Goal: Task Accomplishment & Management: Manage account settings

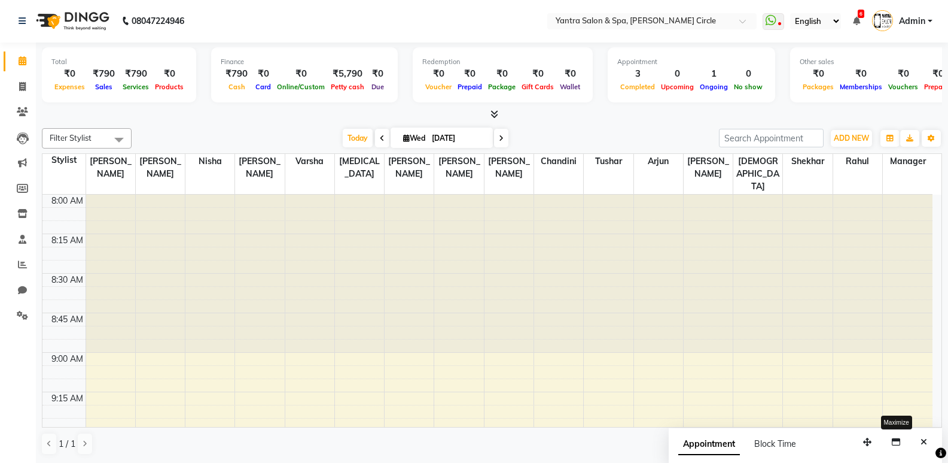
scroll to position [1847, 0]
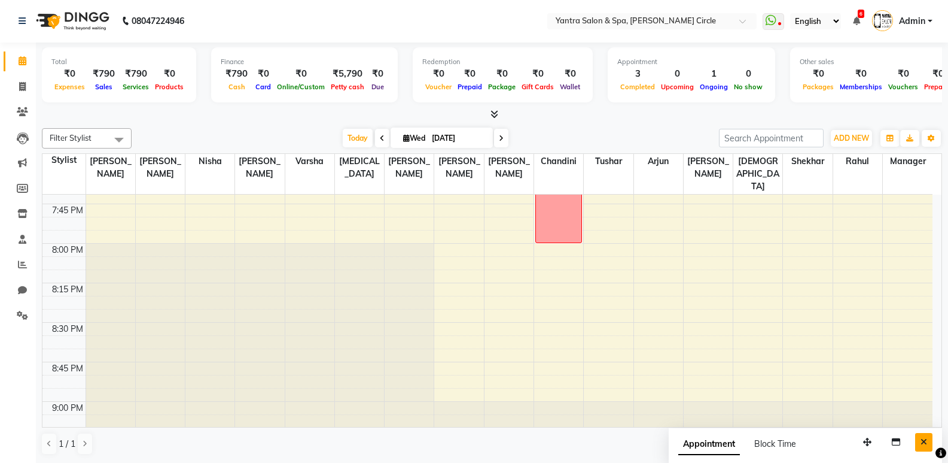
click at [923, 445] on icon "Close" at bounding box center [924, 441] width 7 height 8
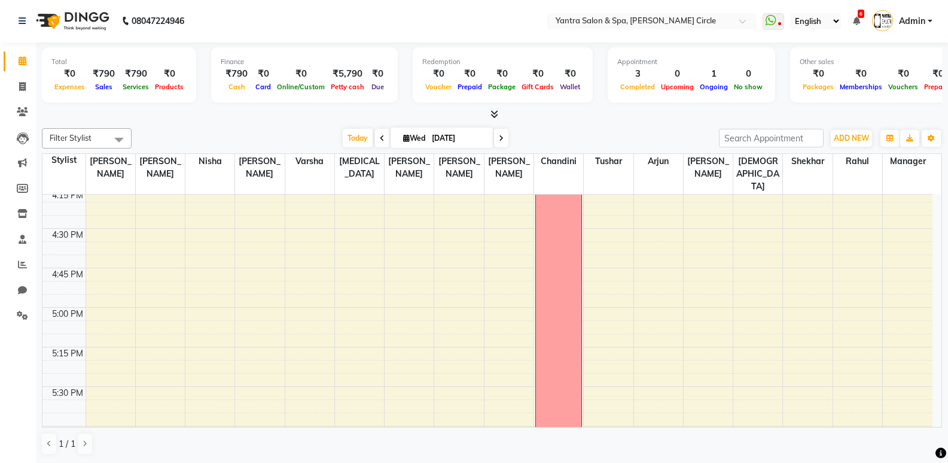
scroll to position [1129, 0]
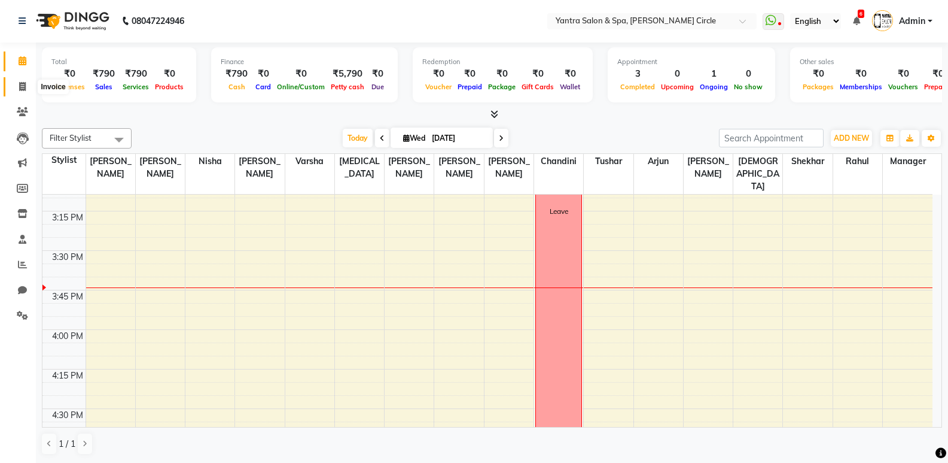
click at [26, 86] on icon at bounding box center [22, 86] width 7 height 9
select select "service"
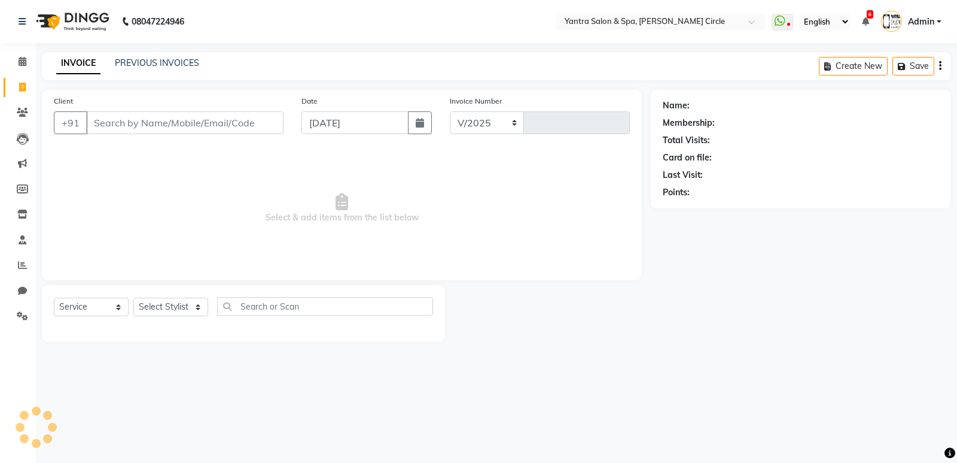
select select "152"
type input "3911"
click at [156, 117] on input "Client" at bounding box center [184, 122] width 197 height 23
click at [158, 120] on input "Client" at bounding box center [184, 122] width 197 height 23
click at [263, 126] on input "Client" at bounding box center [184, 122] width 197 height 23
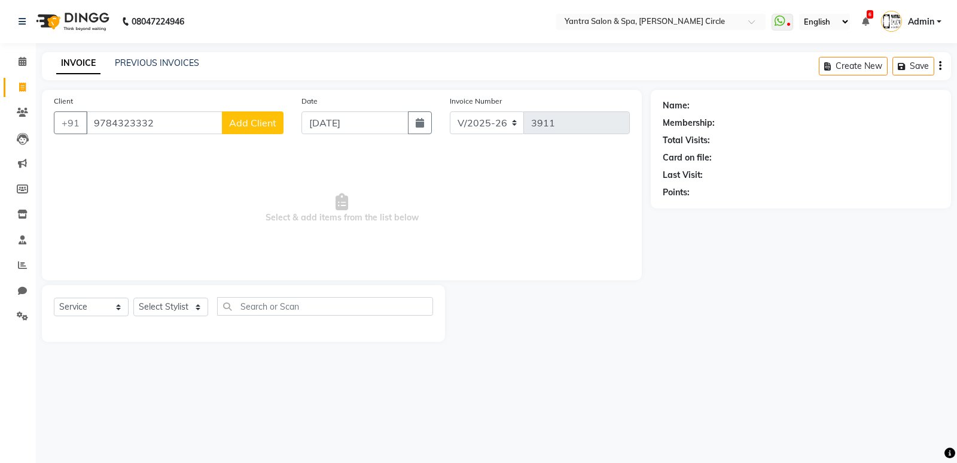
type input "9784323332"
click at [263, 125] on span "Add Client" at bounding box center [252, 123] width 47 height 12
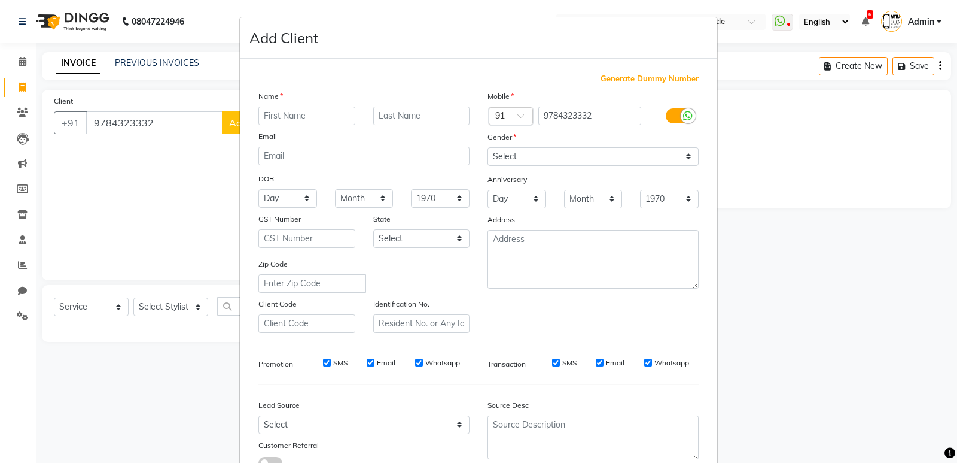
click at [314, 110] on input "text" at bounding box center [306, 116] width 97 height 19
type input "Naveen"
click at [518, 156] on select "Select [DEMOGRAPHIC_DATA] [DEMOGRAPHIC_DATA] Other Prefer Not To Say" at bounding box center [593, 156] width 211 height 19
select select "[DEMOGRAPHIC_DATA]"
click at [488, 147] on select "Select [DEMOGRAPHIC_DATA] [DEMOGRAPHIC_DATA] Other Prefer Not To Say" at bounding box center [593, 156] width 211 height 19
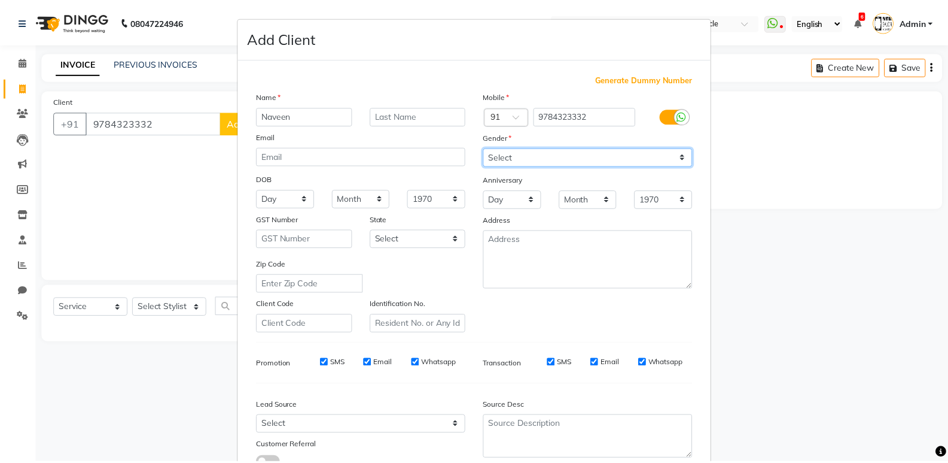
scroll to position [90, 0]
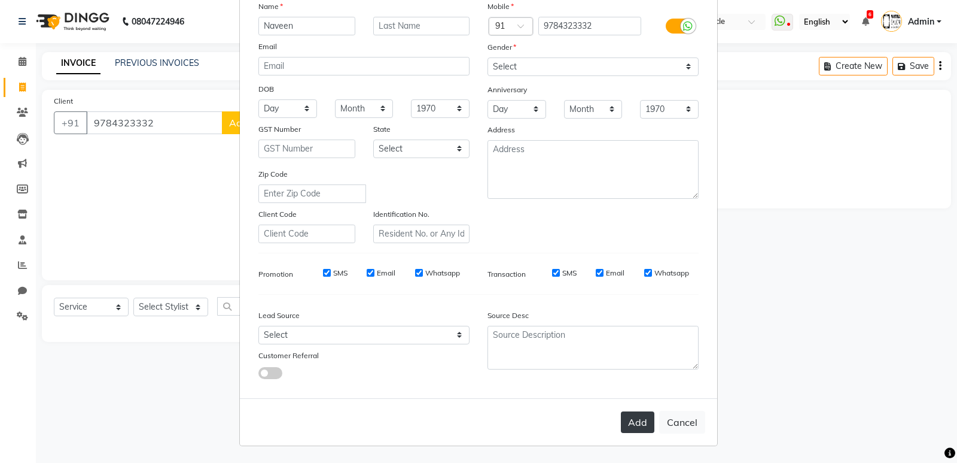
click at [621, 415] on button "Add" at bounding box center [638, 422] width 34 height 22
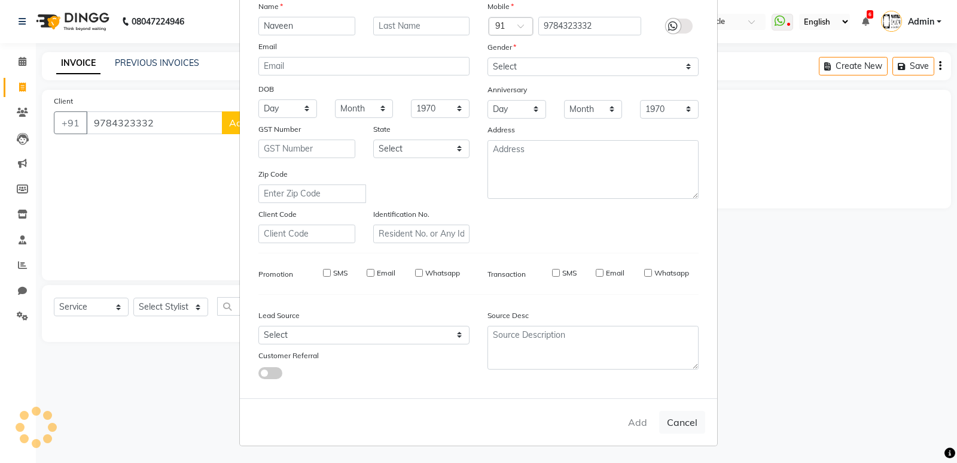
select select
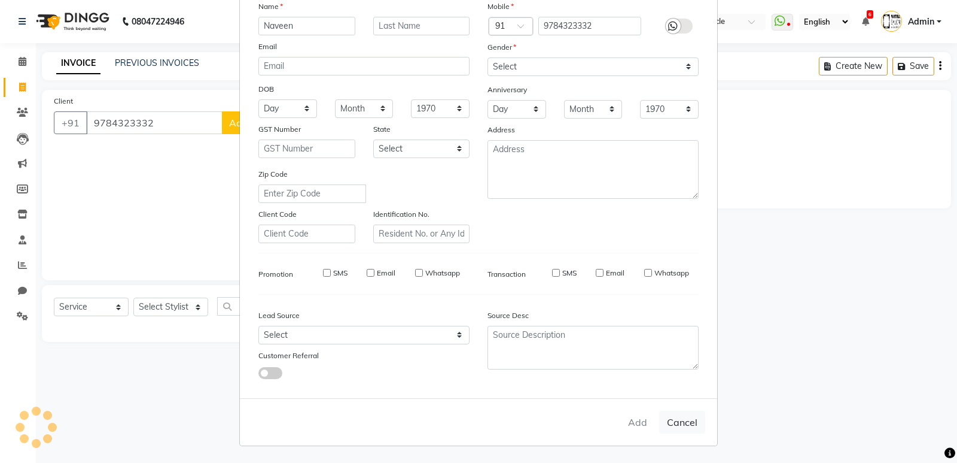
select select
checkbox input "false"
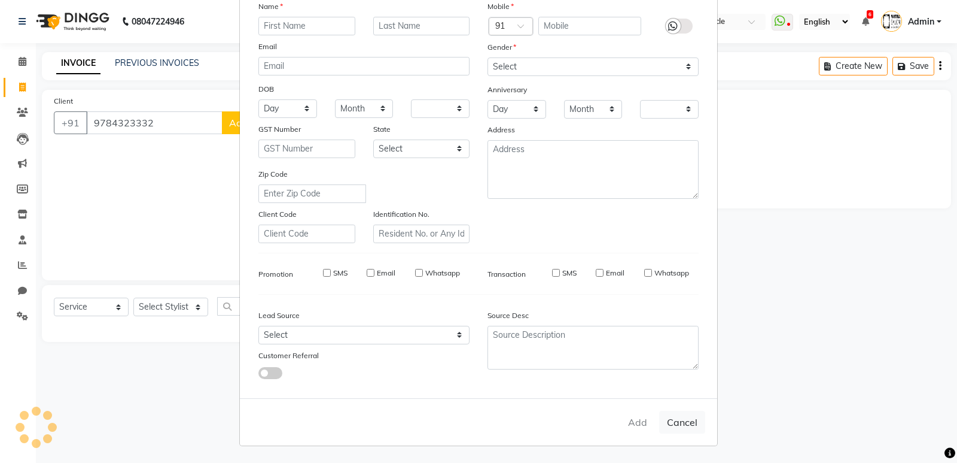
checkbox input "false"
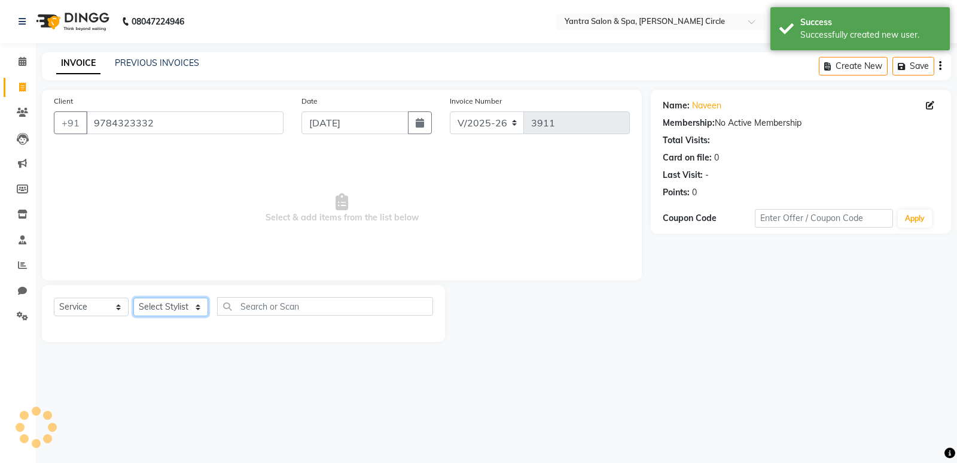
click at [170, 298] on select "Select Stylist [PERSON_NAME] Arjun [PERSON_NAME] [PERSON_NAME] [PERSON_NAME] Ma…" at bounding box center [170, 306] width 75 height 19
select select "18094"
click at [133, 297] on select "Select Stylist [PERSON_NAME] Arjun [PERSON_NAME] [PERSON_NAME] [PERSON_NAME] Ma…" at bounding box center [170, 306] width 75 height 19
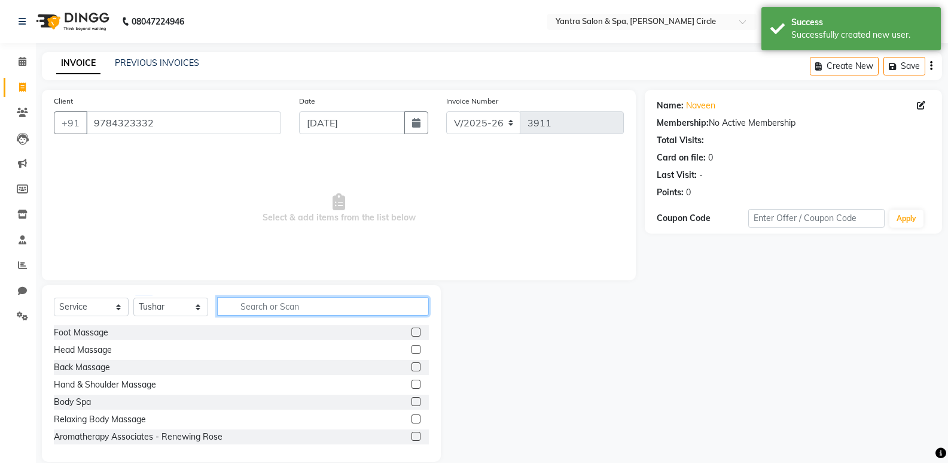
click at [318, 308] on input "text" at bounding box center [323, 306] width 212 height 19
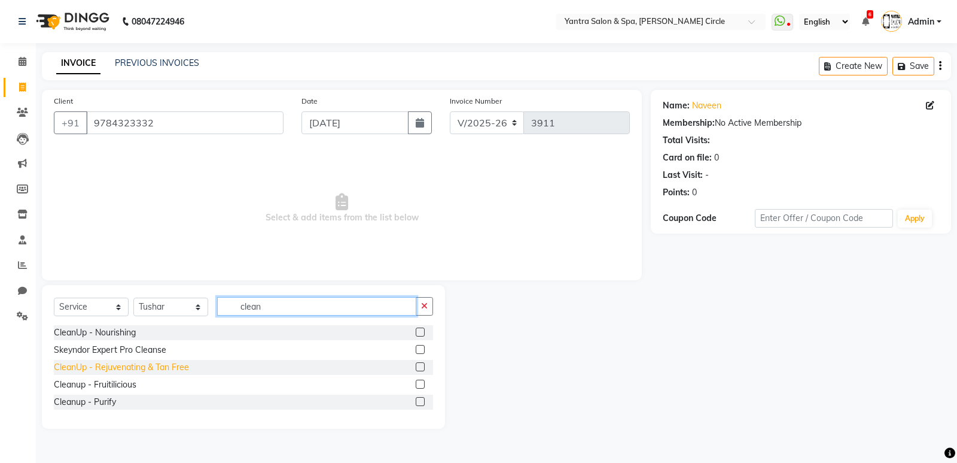
type input "clean"
click at [123, 362] on div "CleanUp - Rejuvenating & Tan Free" at bounding box center [121, 367] width 135 height 13
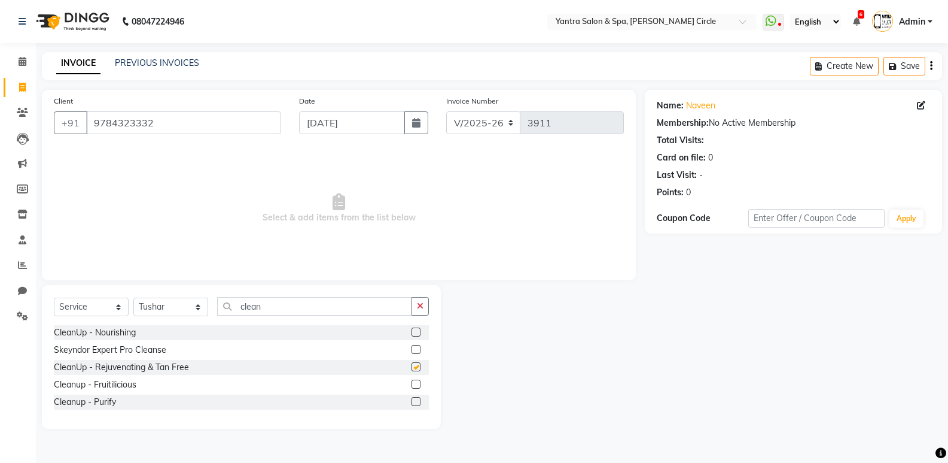
checkbox input "false"
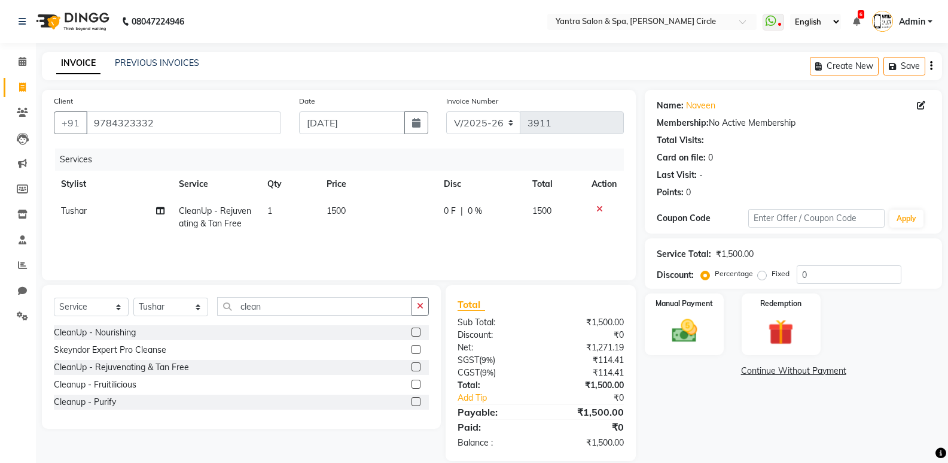
click at [368, 214] on td "1500" at bounding box center [379, 216] width 118 height 39
select select "18094"
click at [368, 214] on input "1500" at bounding box center [380, 214] width 75 height 19
type input "2000"
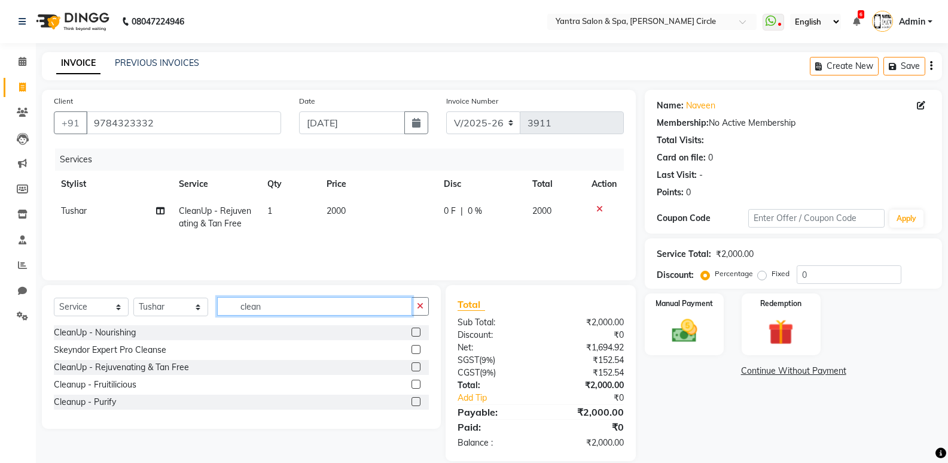
click at [340, 311] on input "clean" at bounding box center [314, 306] width 195 height 19
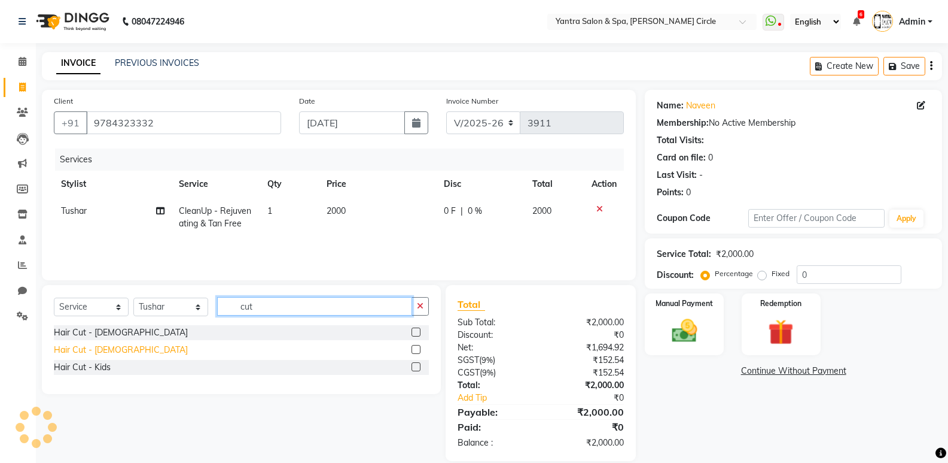
type input "cut"
click at [107, 348] on div "Hair Cut - [DEMOGRAPHIC_DATA]" at bounding box center [121, 349] width 134 height 13
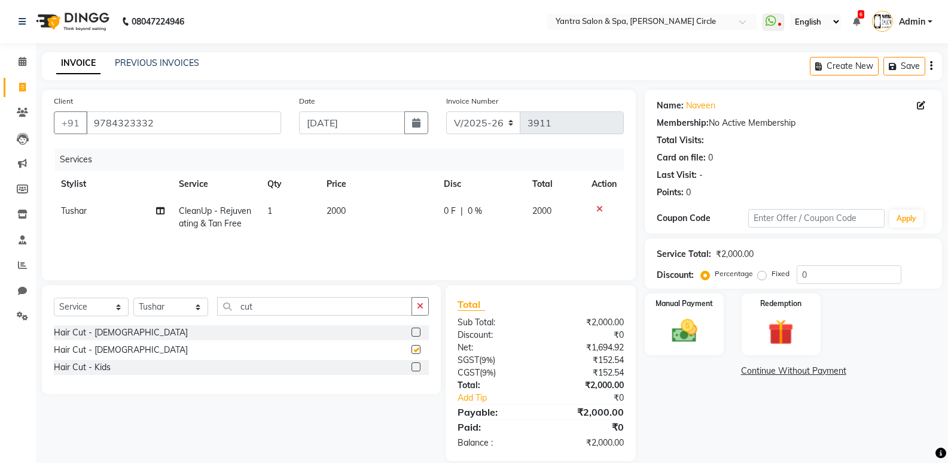
checkbox input "false"
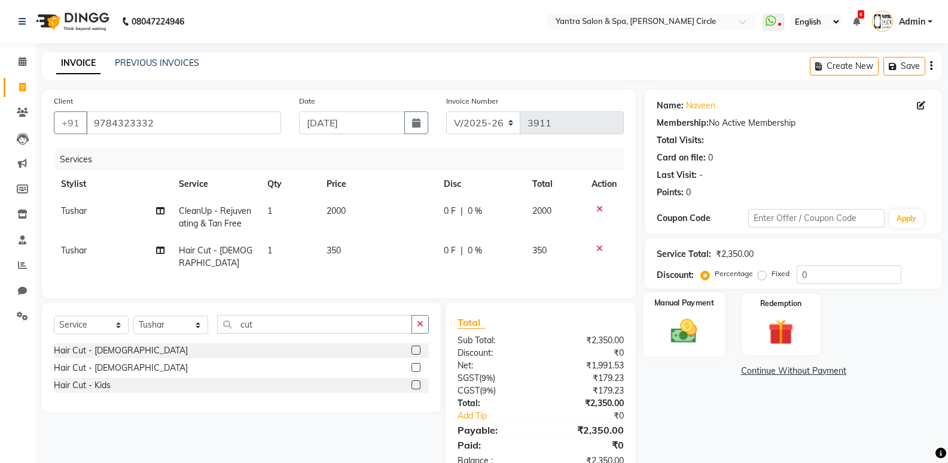
click at [686, 303] on label "Manual Payment" at bounding box center [685, 302] width 60 height 11
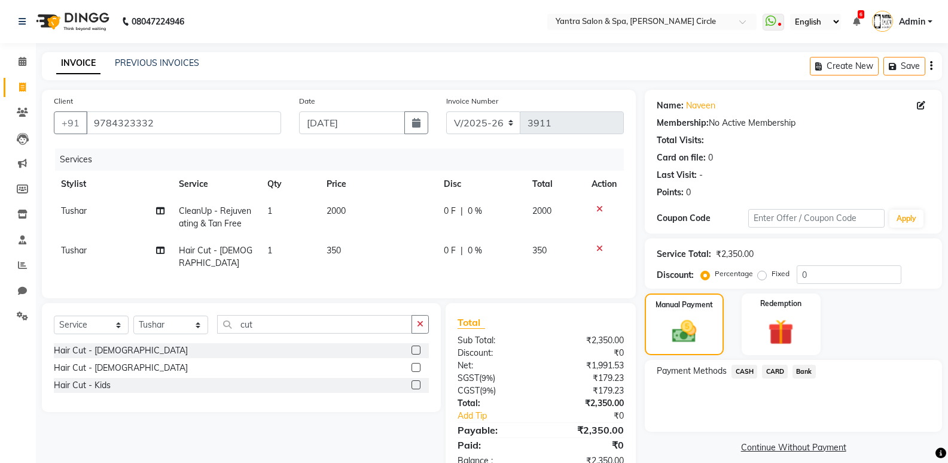
click at [744, 373] on span "CASH" at bounding box center [745, 371] width 26 height 14
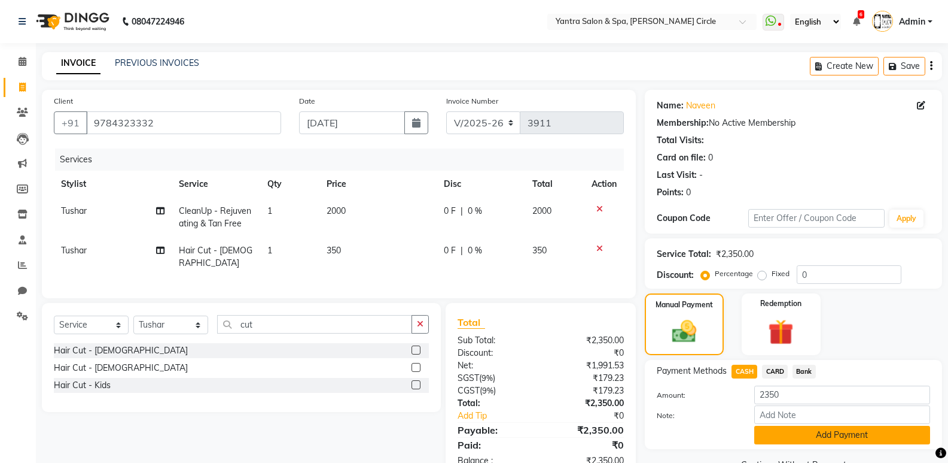
click at [806, 427] on button "Add Payment" at bounding box center [843, 434] width 176 height 19
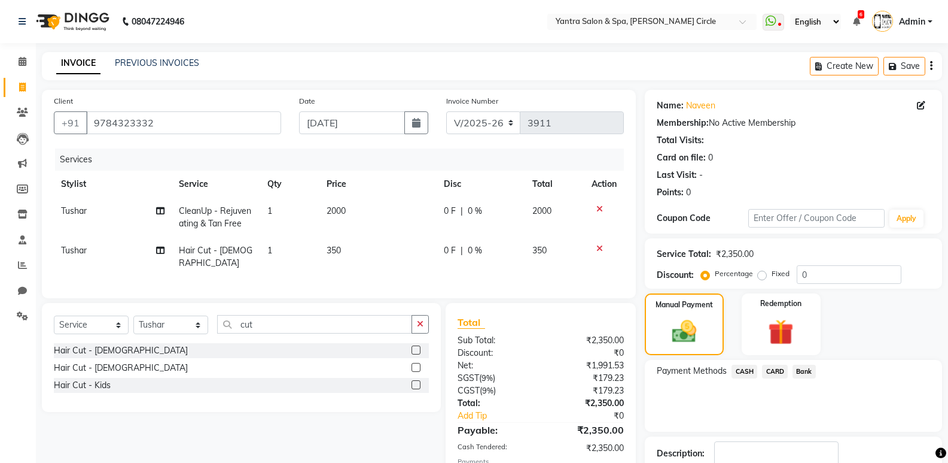
scroll to position [79, 0]
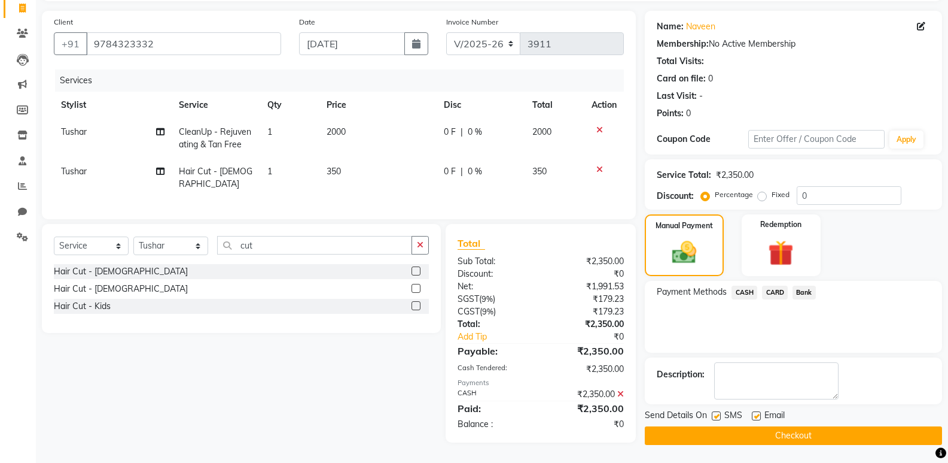
click at [717, 434] on button "Checkout" at bounding box center [793, 435] width 297 height 19
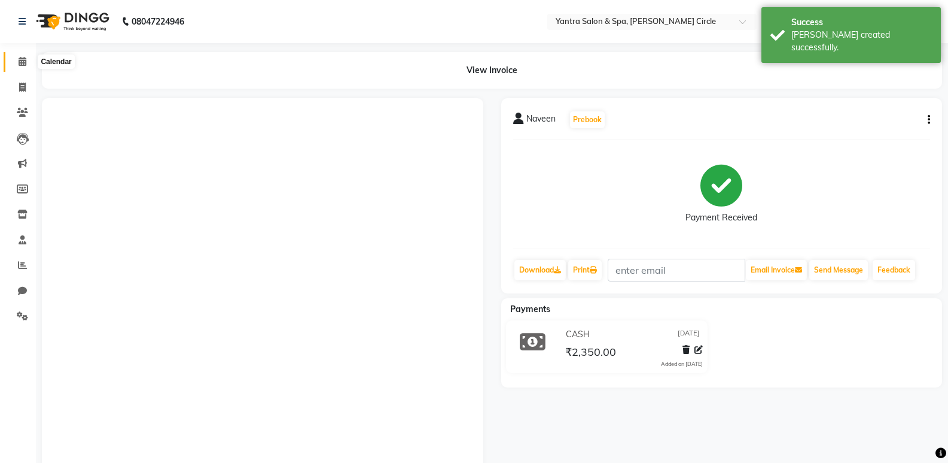
click at [14, 60] on span at bounding box center [22, 62] width 21 height 14
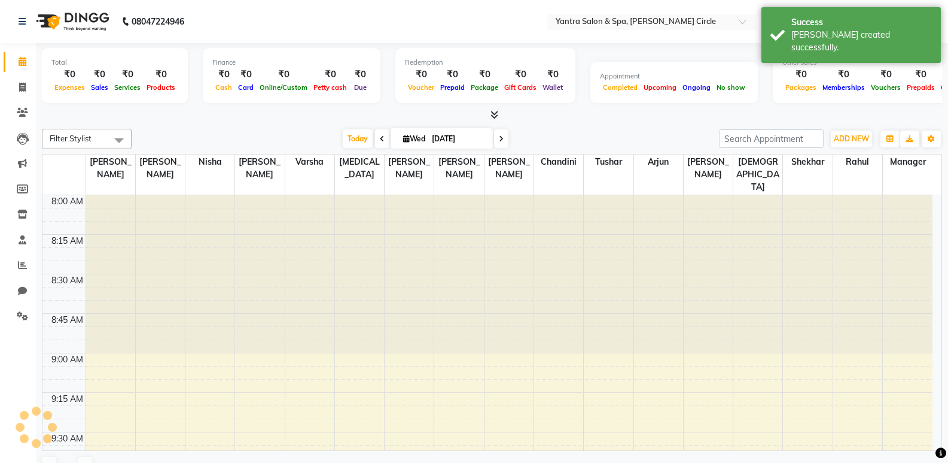
click at [851, 36] on div "[PERSON_NAME] created successfully." at bounding box center [862, 41] width 141 height 25
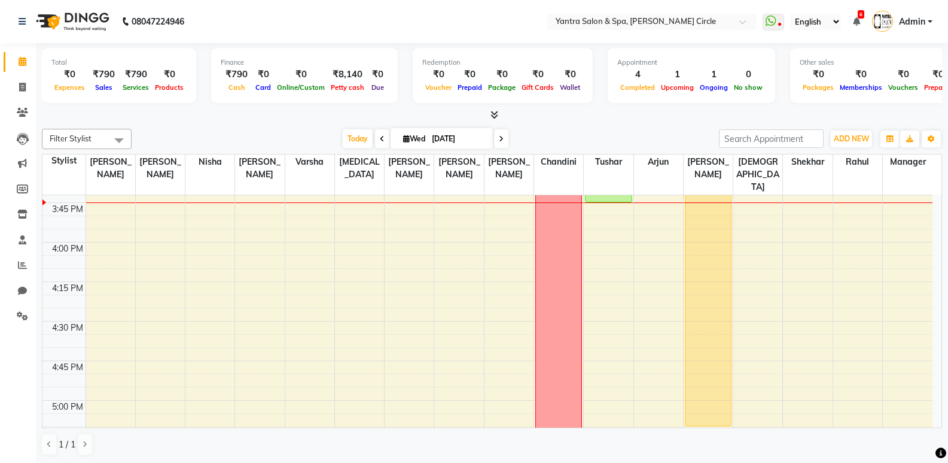
scroll to position [1217, 0]
drag, startPoint x: 700, startPoint y: 282, endPoint x: 701, endPoint y: 385, distance: 103.5
click at [701, 385] on div "[PERSON_NAME], TK02, 12:25 PM-12:35 PM, Threading [PERSON_NAME], TK03, 01:00 PM…" at bounding box center [708, 83] width 49 height 2211
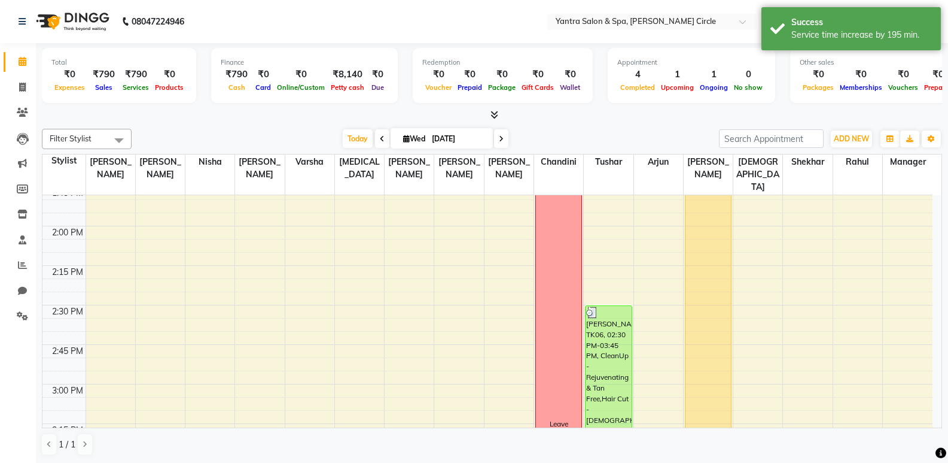
scroll to position [918, 0]
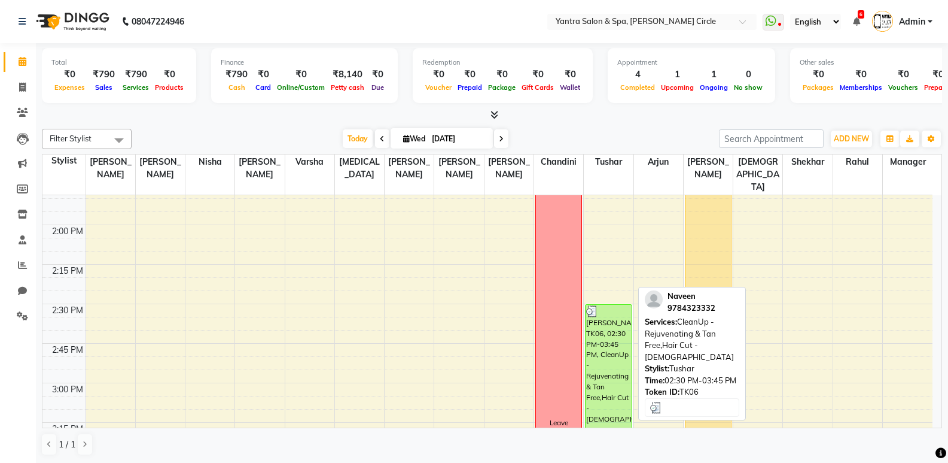
click at [597, 316] on div "[PERSON_NAME], TK06, 02:30 PM-03:45 PM, CleanUp - Rejuvenating & Tan Free,Hair …" at bounding box center [608, 403] width 45 height 196
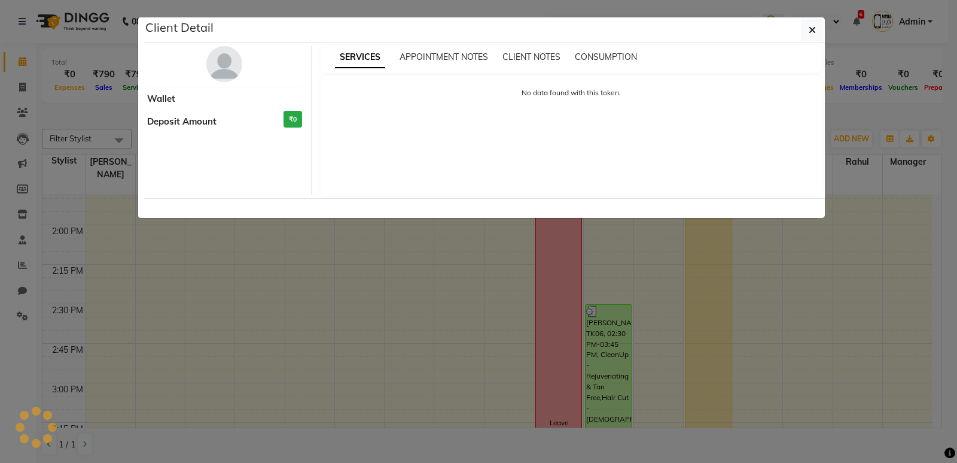
select select "3"
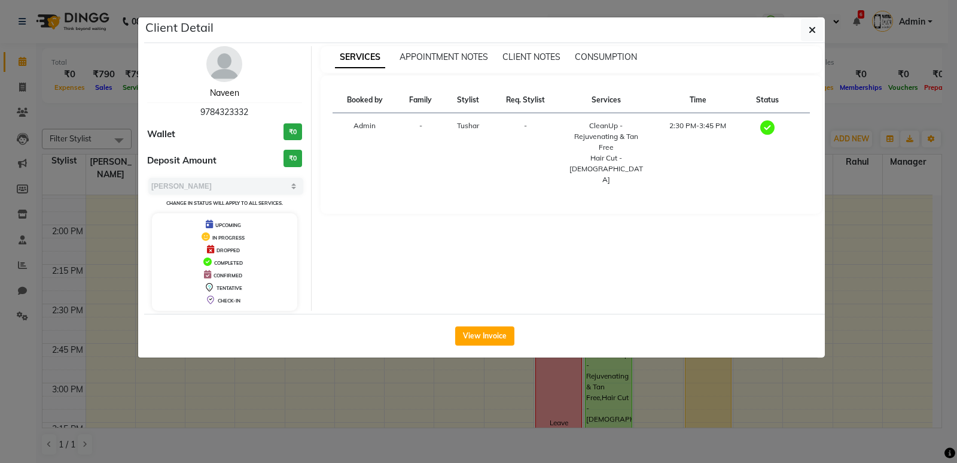
click at [225, 94] on link "Naveen" at bounding box center [224, 92] width 29 height 11
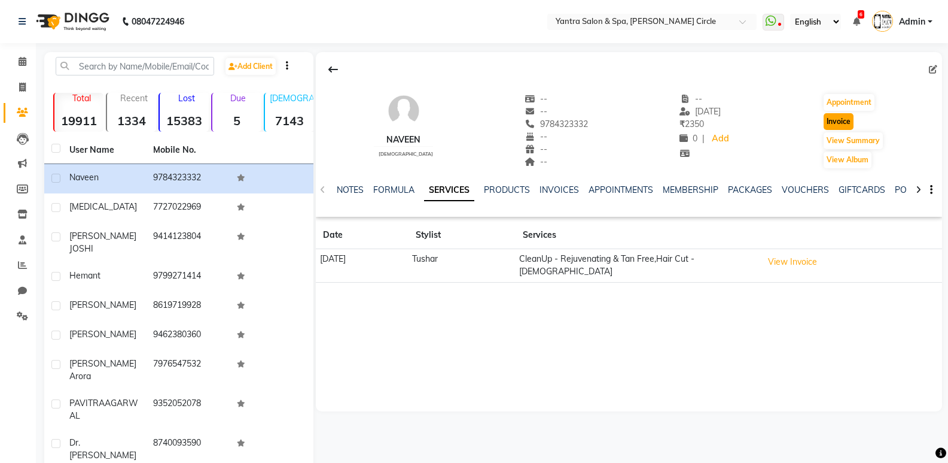
click at [843, 121] on button "Invoice" at bounding box center [839, 121] width 30 height 17
select select "service"
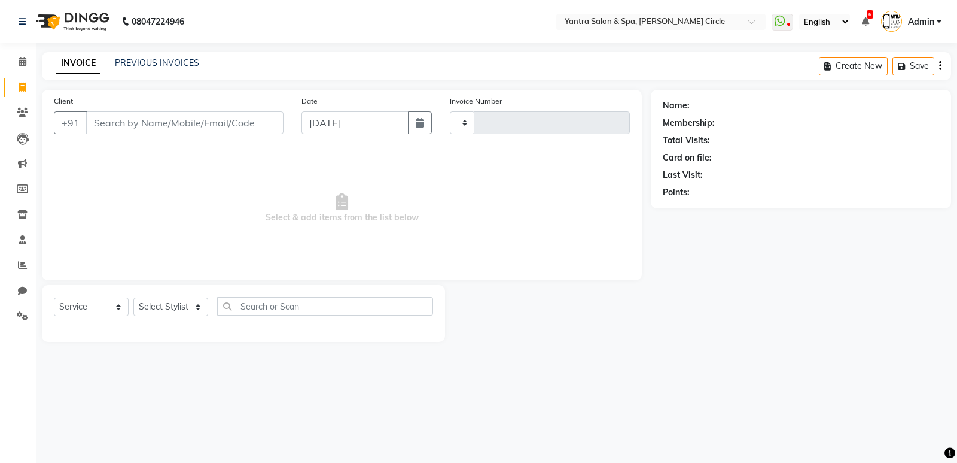
type input "3912"
select select "152"
click at [165, 321] on div "Select Service Product Membership Package Voucher Prepaid Gift Card Select Styl…" at bounding box center [243, 311] width 379 height 28
click at [172, 304] on select "Select Stylist" at bounding box center [170, 306] width 75 height 19
type input "9784323332"
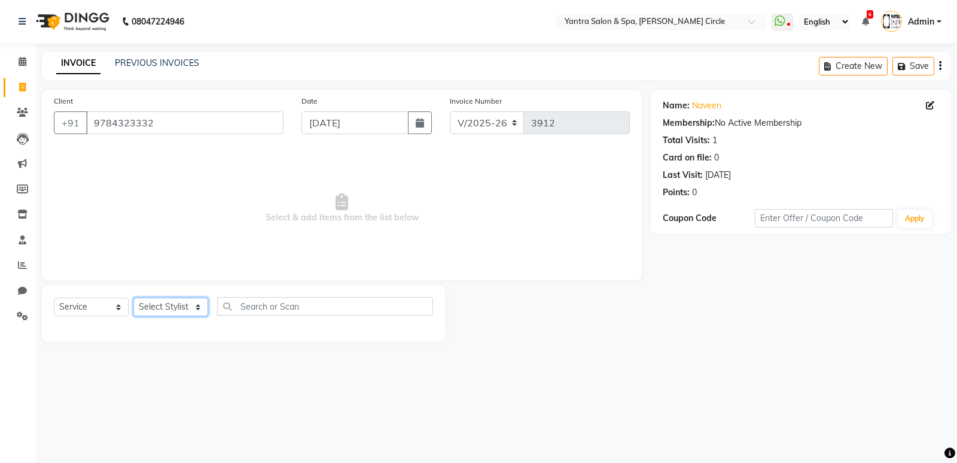
select select "18094"
click at [133, 297] on select "Select Stylist [PERSON_NAME] Arjun [PERSON_NAME] [PERSON_NAME] [PERSON_NAME] Ma…" at bounding box center [170, 306] width 75 height 19
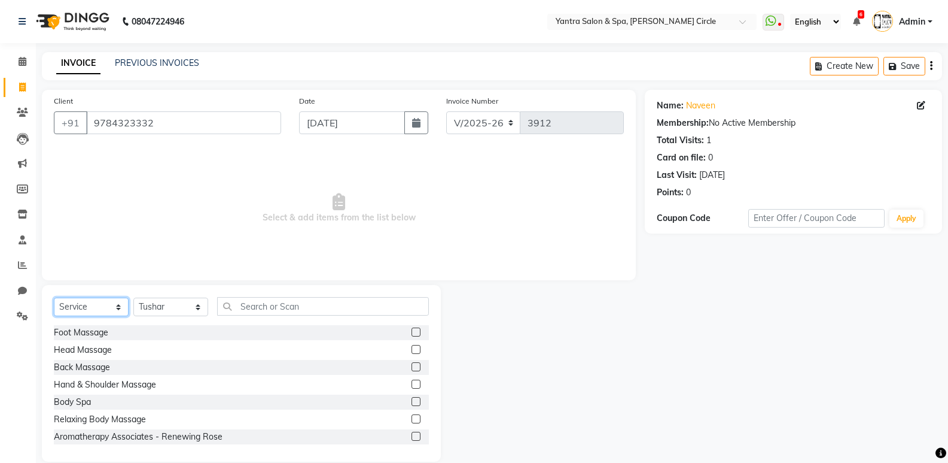
click at [98, 309] on select "Select Service Product Membership Package Voucher Prepaid Gift Card" at bounding box center [91, 306] width 75 height 19
select select "product"
click at [54, 297] on select "Select Service Product Membership Package Voucher Prepaid Gift Card" at bounding box center [91, 306] width 75 height 19
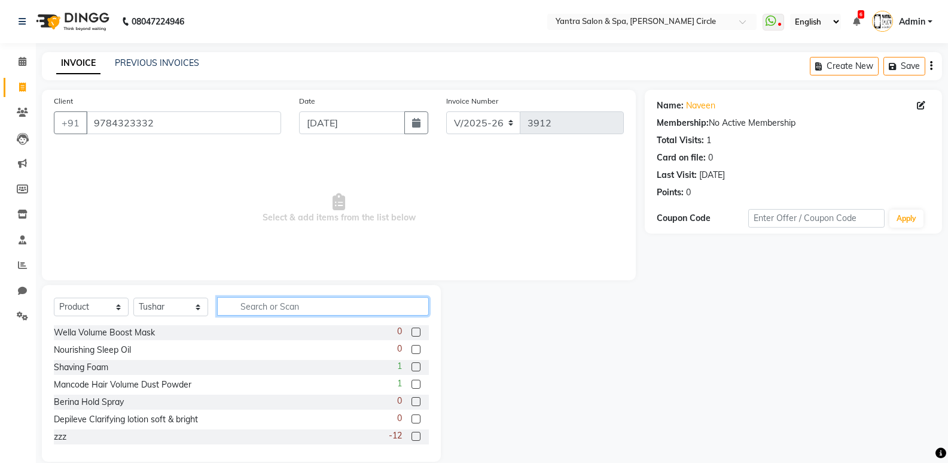
click at [314, 302] on input "text" at bounding box center [323, 306] width 212 height 19
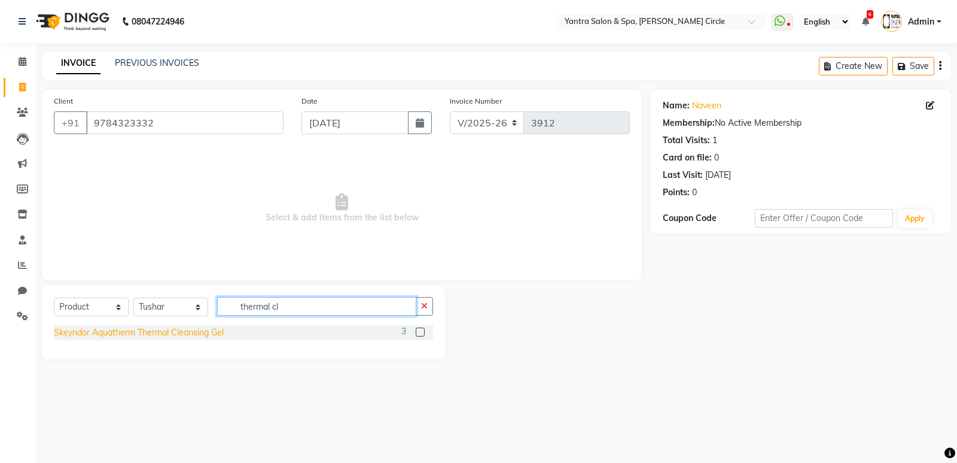
type input "thermal cl"
click at [175, 334] on div "Skeyndor Aquatherm Thermal Cleansing Gel" at bounding box center [139, 332] width 170 height 13
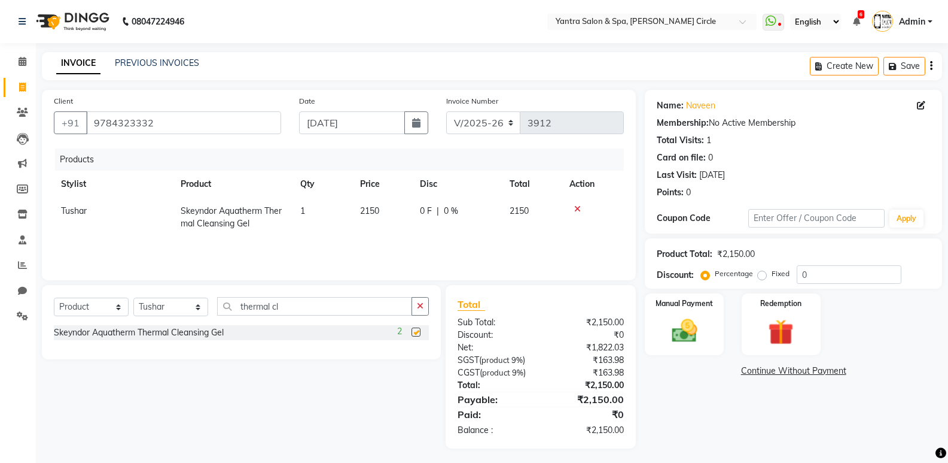
checkbox input "false"
click at [393, 214] on td "2150" at bounding box center [383, 216] width 60 height 39
select select "18094"
click at [393, 214] on input "2150" at bounding box center [382, 214] width 45 height 19
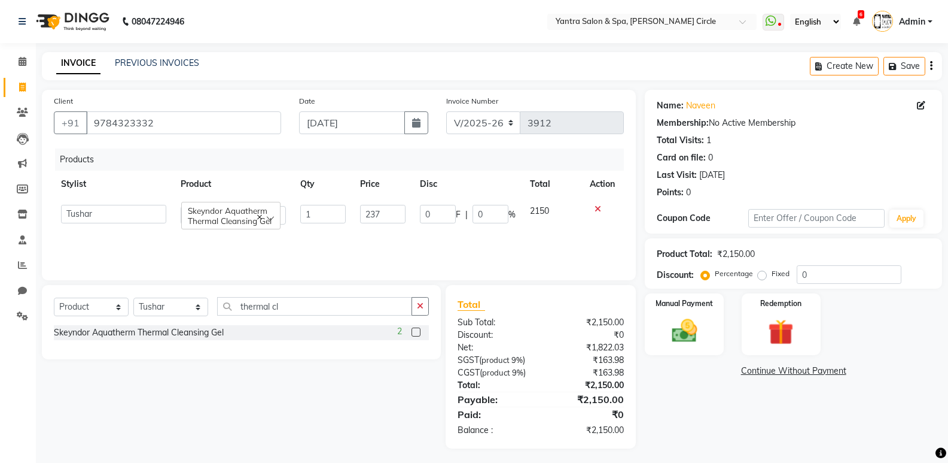
type input "2370"
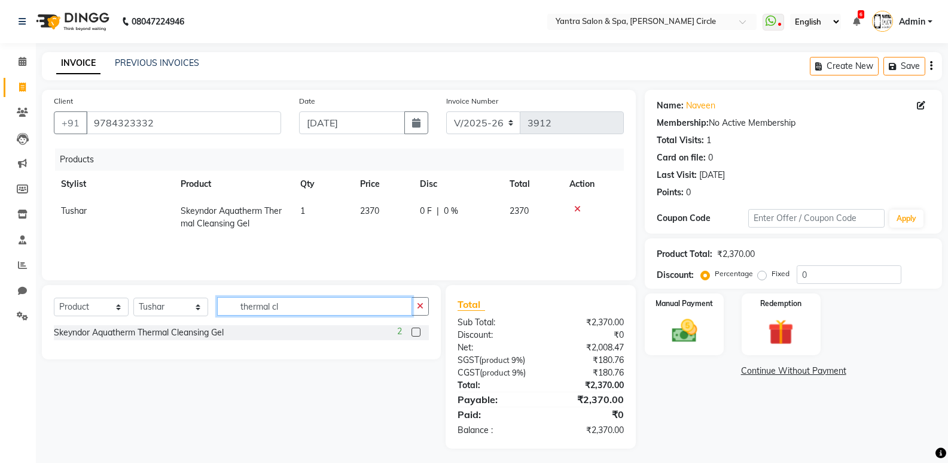
drag, startPoint x: 321, startPoint y: 298, endPoint x: 315, endPoint y: 309, distance: 12.8
click at [320, 300] on input "thermal cl" at bounding box center [314, 306] width 195 height 19
click at [315, 309] on input "thermal cl" at bounding box center [314, 306] width 195 height 19
type input "thermal co"
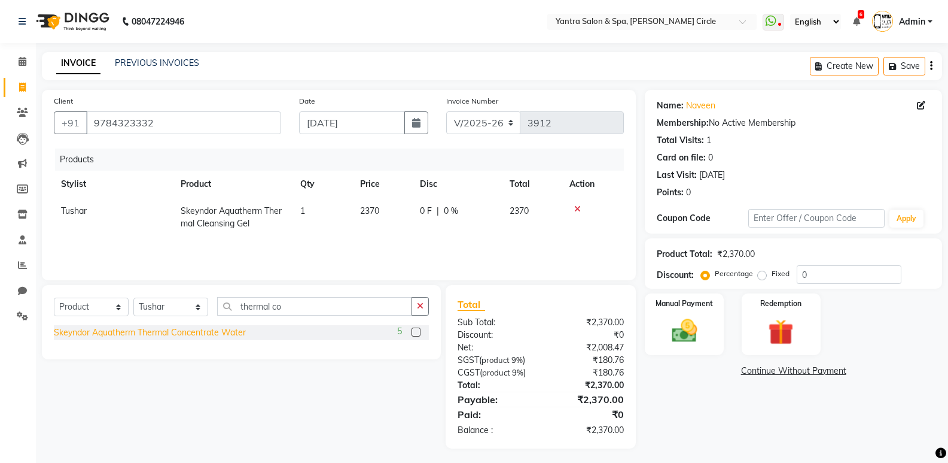
click at [204, 333] on div "Skeyndor Aquatherm Thermal Concentrate Water" at bounding box center [150, 332] width 192 height 13
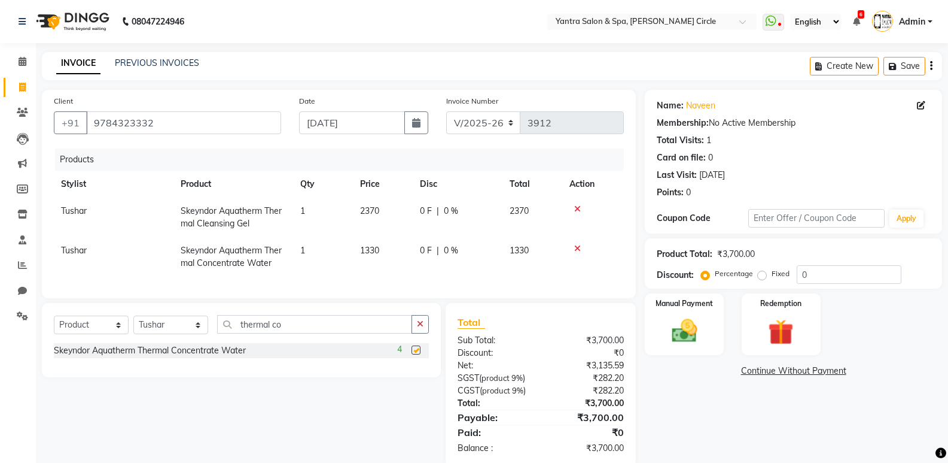
checkbox input "false"
click at [260, 330] on input "thermal co" at bounding box center [314, 324] width 195 height 19
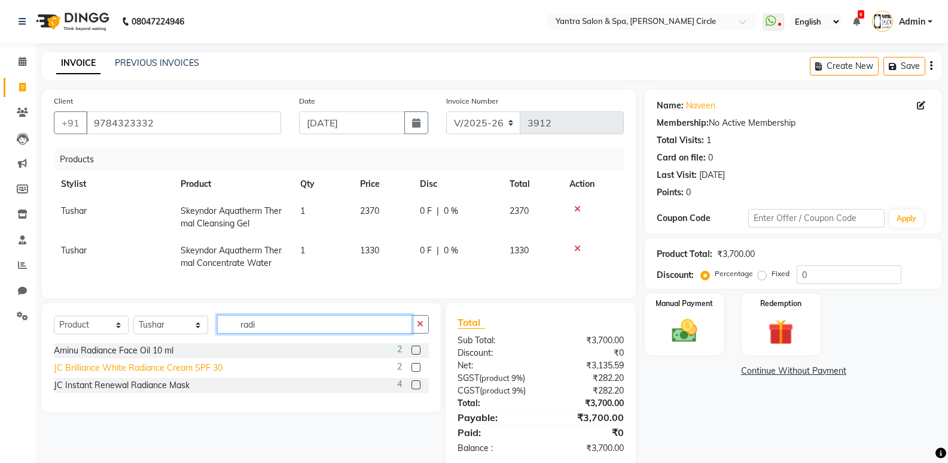
type input "radi"
click at [144, 374] on div "JC Brilliance White Radiance Cream SPF 30" at bounding box center [138, 367] width 169 height 13
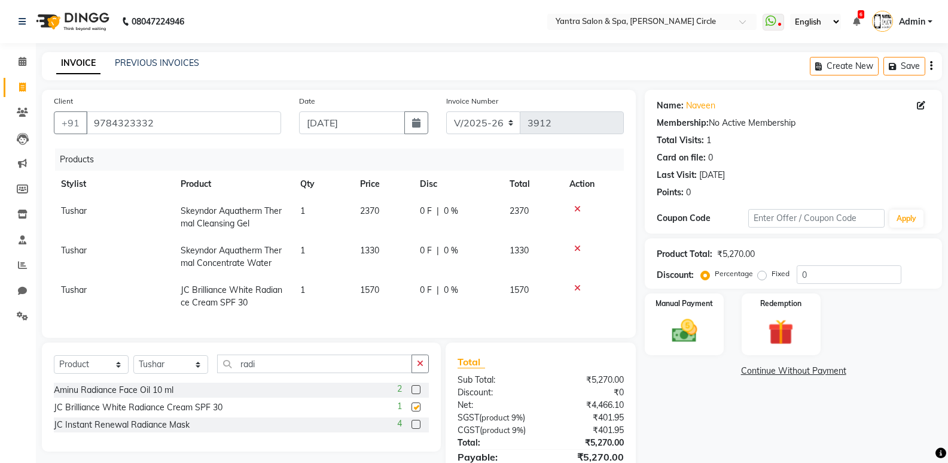
checkbox input "false"
click at [678, 308] on div "Manual Payment" at bounding box center [685, 324] width 82 height 64
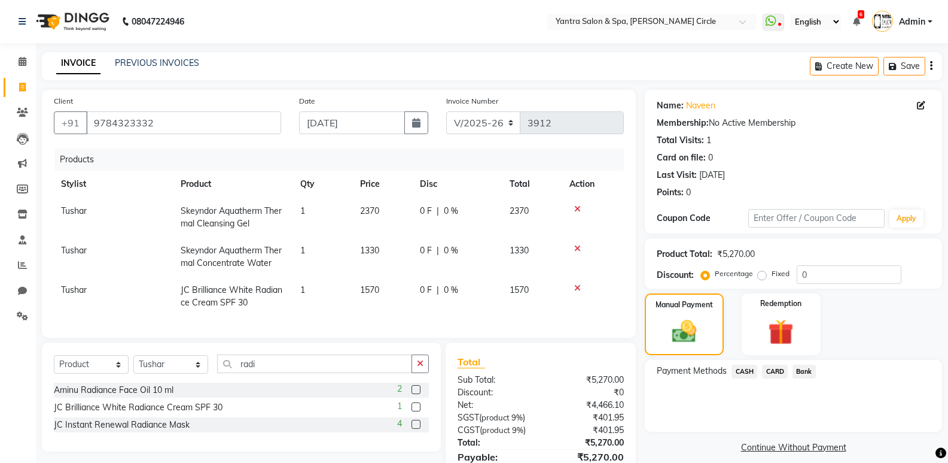
click at [748, 375] on span "CASH" at bounding box center [745, 371] width 26 height 14
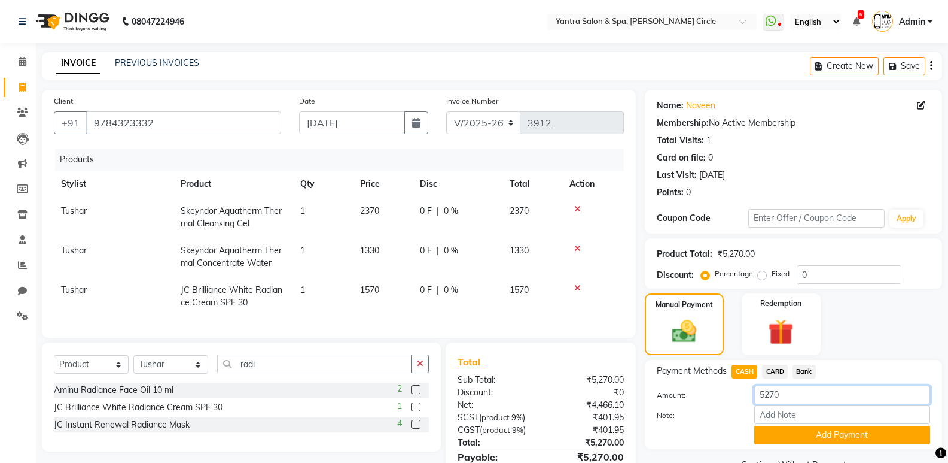
click at [773, 391] on input "5270" at bounding box center [843, 394] width 176 height 19
type input "3000"
click at [820, 437] on button "Add Payment" at bounding box center [843, 434] width 176 height 19
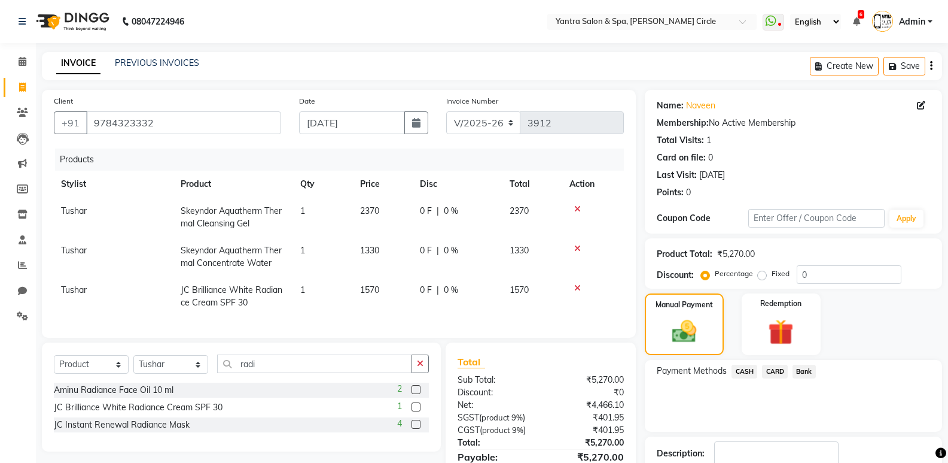
click at [795, 364] on span "Bank" at bounding box center [804, 371] width 23 height 14
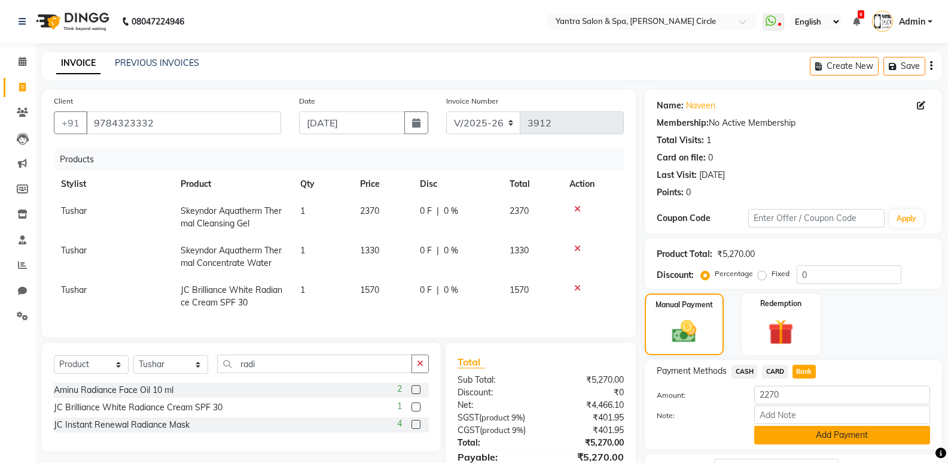
click at [828, 430] on button "Add Payment" at bounding box center [843, 434] width 176 height 19
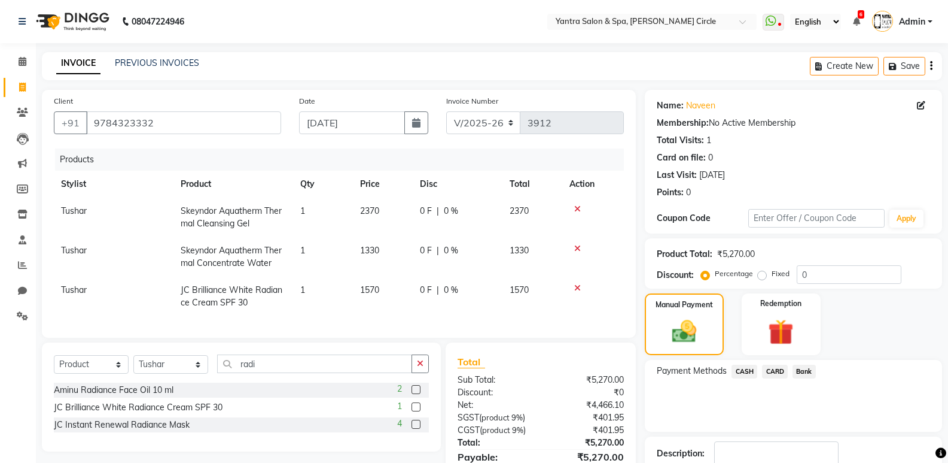
scroll to position [125, 0]
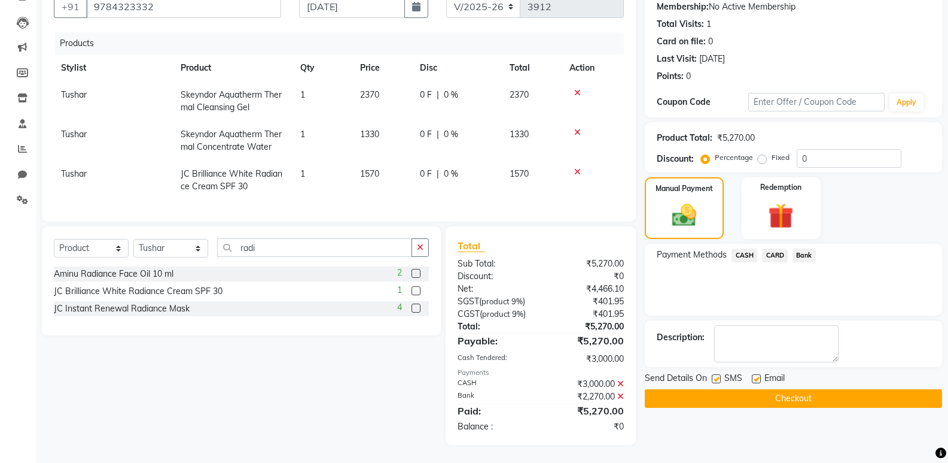
click at [771, 389] on button "Checkout" at bounding box center [793, 398] width 297 height 19
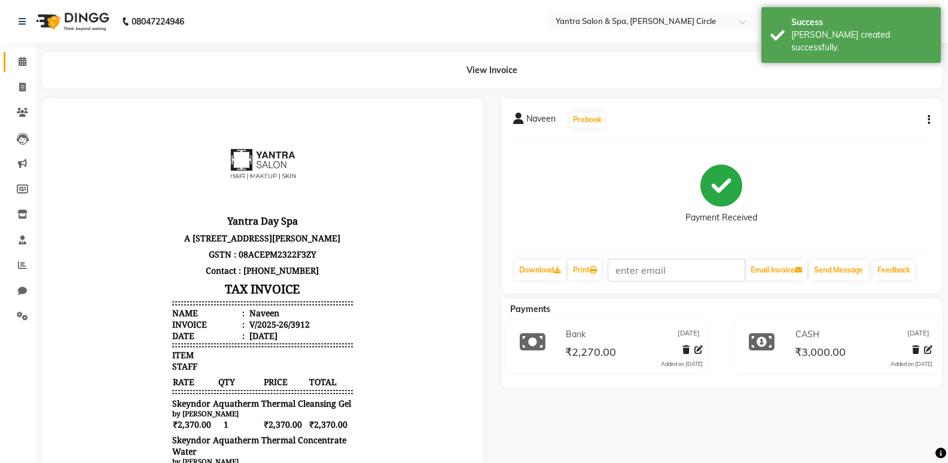
click at [11, 64] on link "Calendar" at bounding box center [18, 62] width 29 height 20
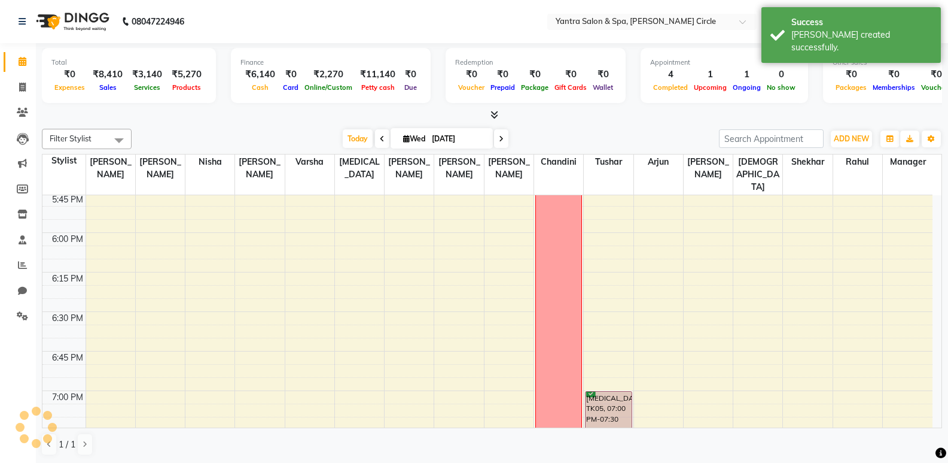
scroll to position [1966, 0]
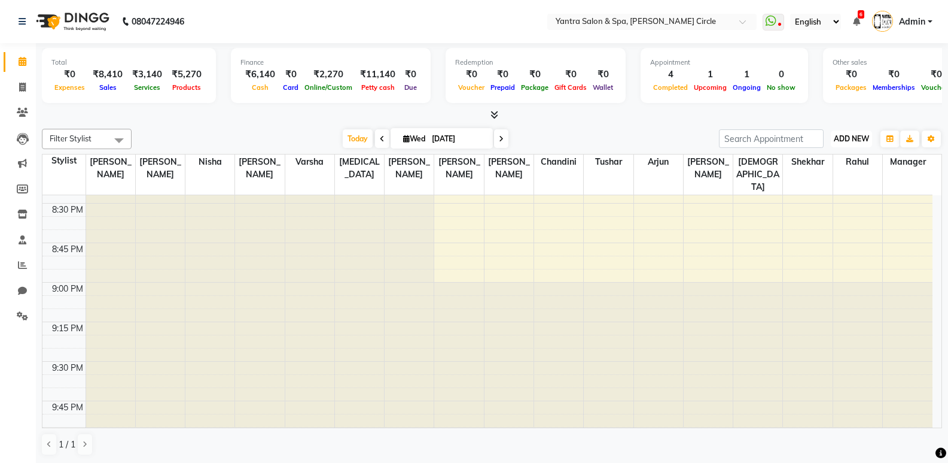
click at [840, 134] on span "ADD NEW" at bounding box center [851, 138] width 35 height 9
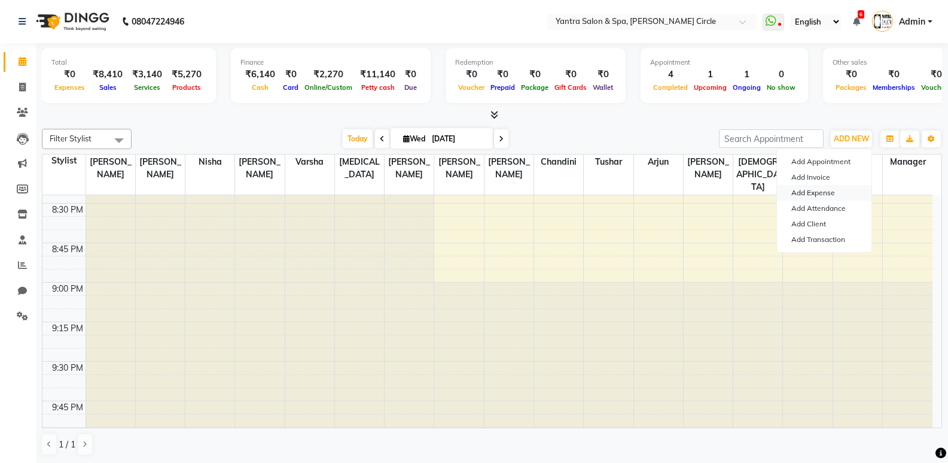
click at [804, 191] on link "Add Expense" at bounding box center [824, 193] width 95 height 16
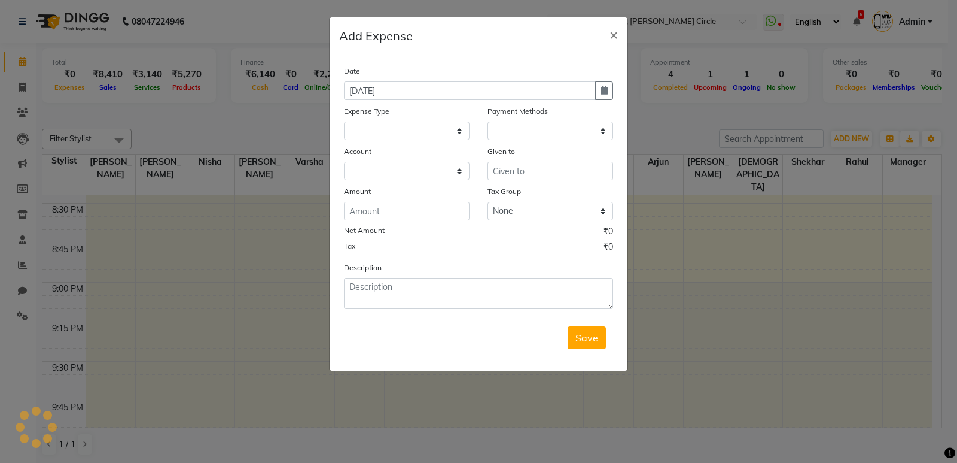
select select
select select "1"
select select "2513"
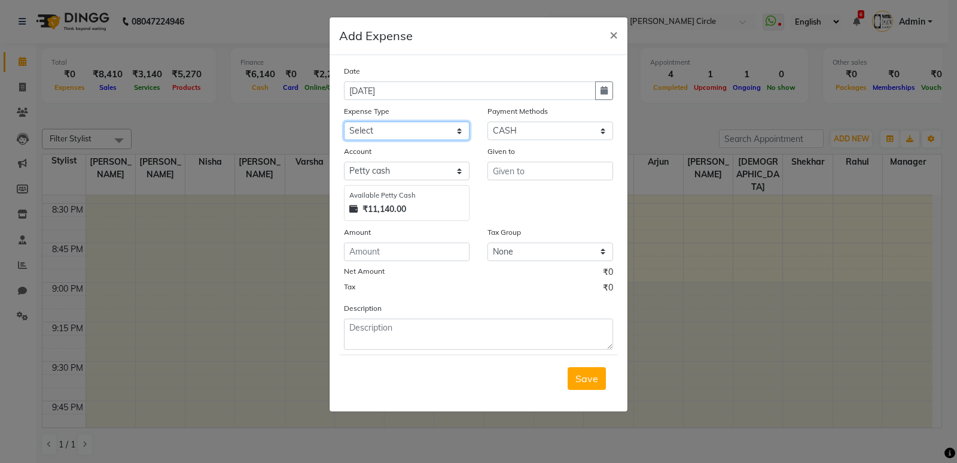
click at [363, 132] on select "Select Advance Salary Bank charges Car maintenance Cash transfer to bank Cash t…" at bounding box center [407, 130] width 126 height 19
select select "10"
click at [344, 121] on select "Select Advance Salary Bank charges Car maintenance Cash transfer to bank Cash t…" at bounding box center [407, 130] width 126 height 19
click at [527, 178] on input "text" at bounding box center [551, 171] width 126 height 19
type input "Manager"
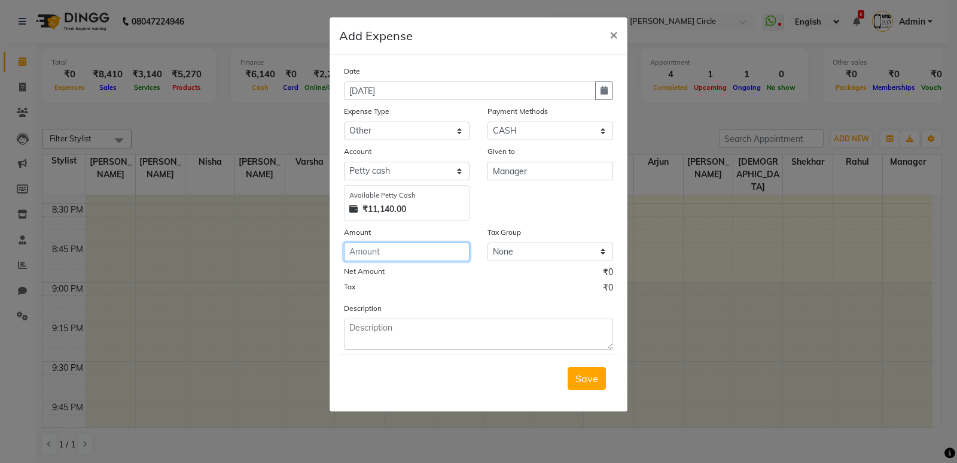
click at [432, 249] on input "number" at bounding box center [407, 251] width 126 height 19
type input "30"
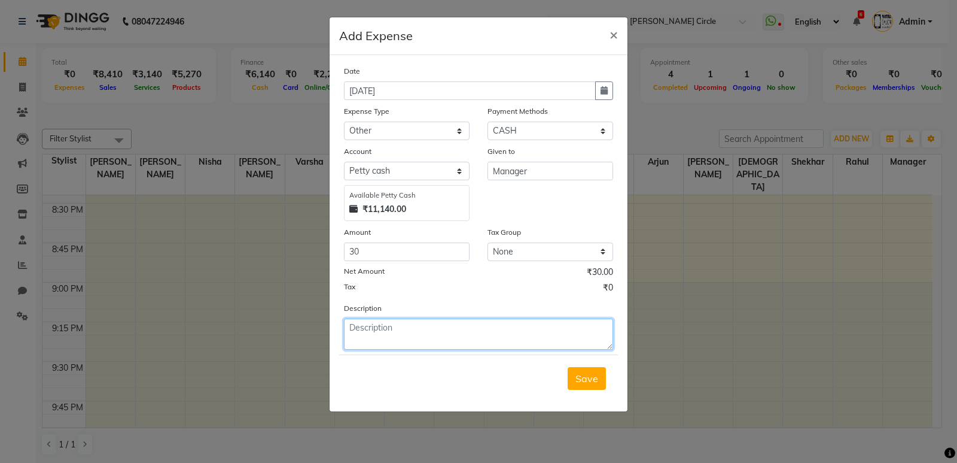
click at [428, 333] on textarea at bounding box center [478, 333] width 269 height 31
type textarea "20 client tea 10 matchsticks"
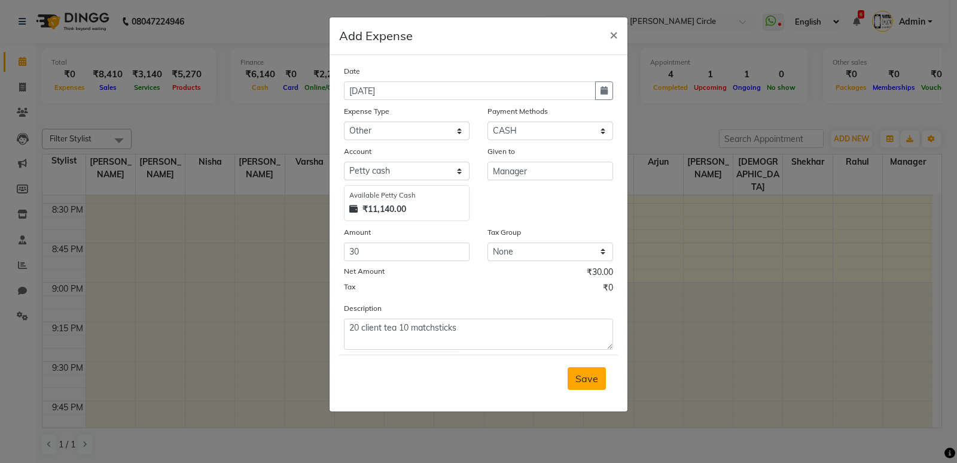
click at [593, 376] on span "Save" at bounding box center [587, 378] width 23 height 12
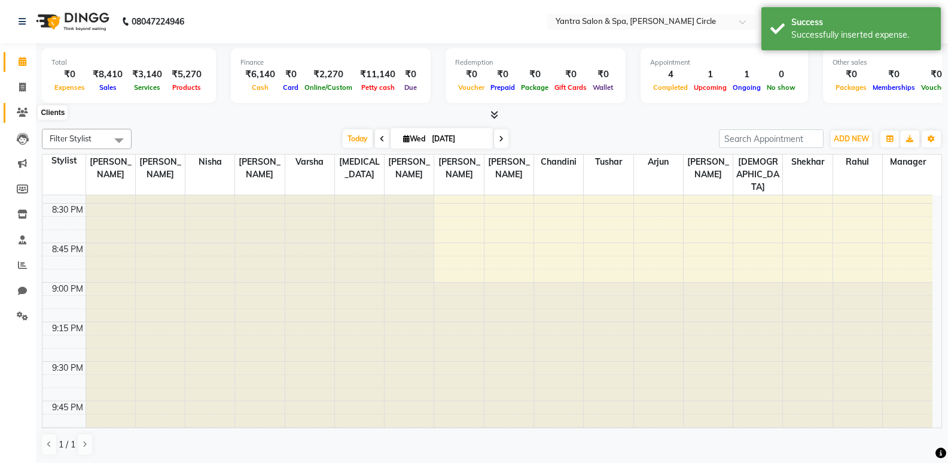
click at [12, 115] on span at bounding box center [22, 113] width 21 height 14
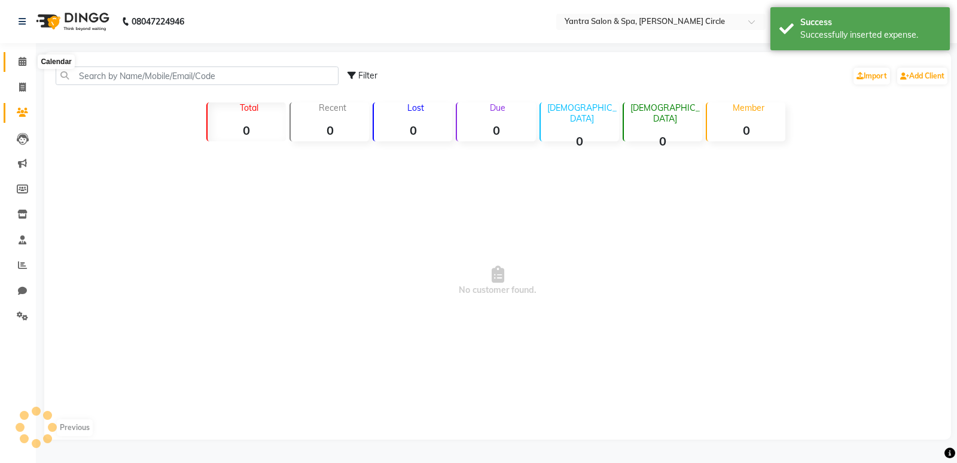
click at [26, 62] on icon at bounding box center [23, 61] width 8 height 9
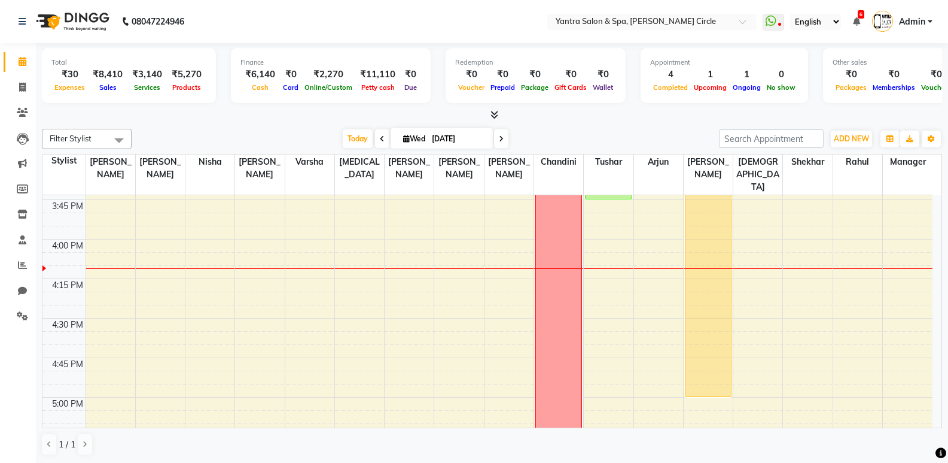
scroll to position [1316, 0]
